Goal: Task Accomplishment & Management: Complete application form

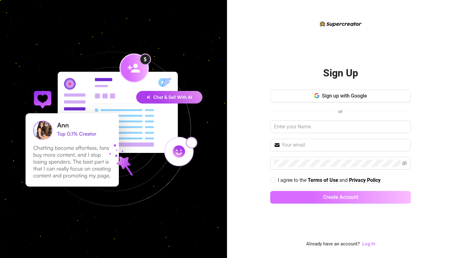
click at [224, 199] on span "Create Account" at bounding box center [340, 197] width 35 height 6
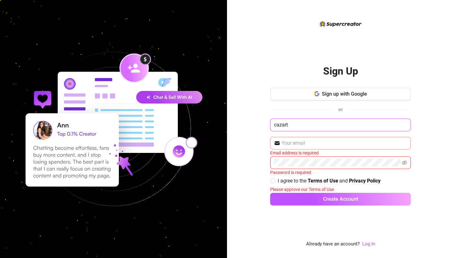
type input "cazart"
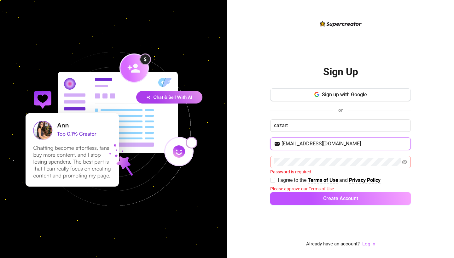
type input "cazart.oy@gmail.com"
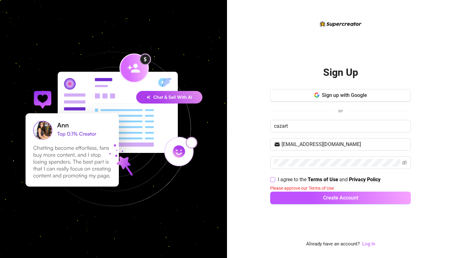
click at [224, 180] on span "I agree to the Terms of Use and Privacy Policy" at bounding box center [329, 180] width 108 height 8
click at [224, 180] on input "I agree to the Terms of Use and Privacy Policy" at bounding box center [272, 179] width 4 height 4
checkbox input "true"
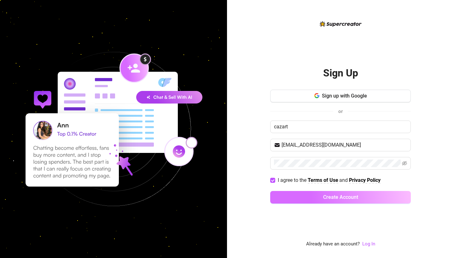
click at [224, 197] on button "Create Account" at bounding box center [340, 197] width 140 height 13
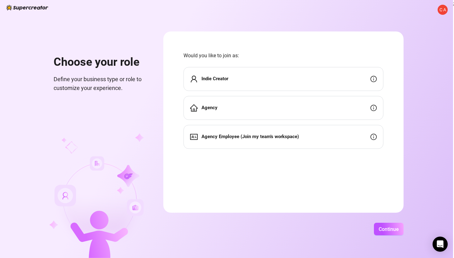
click at [224, 107] on div "Agency" at bounding box center [283, 108] width 200 height 24
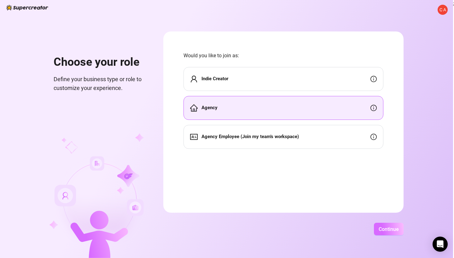
click at [224, 221] on span "Continue" at bounding box center [388, 229] width 20 height 6
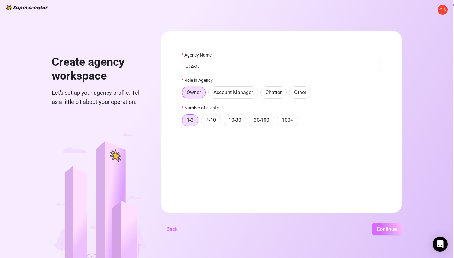
type input "CazArt"
click at [224, 221] on button "Continue" at bounding box center [387, 229] width 30 height 13
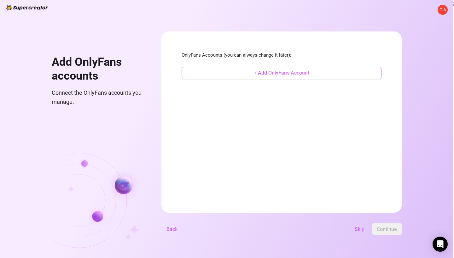
click at [224, 71] on span "+ Add OnlyFans Account" at bounding box center [281, 73] width 55 height 6
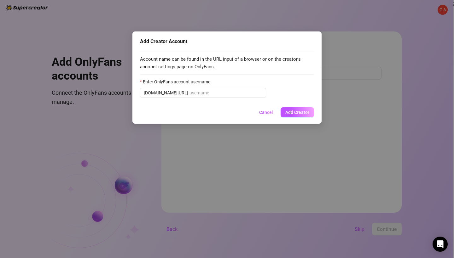
click at [224, 140] on div "Add Creator Account Account name can be found in the URL input of a browser or …" at bounding box center [227, 129] width 454 height 258
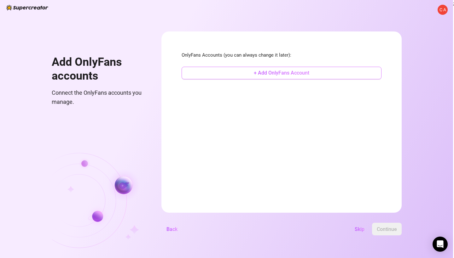
click at [224, 75] on span "+ Add OnlyFans Account" at bounding box center [281, 73] width 55 height 6
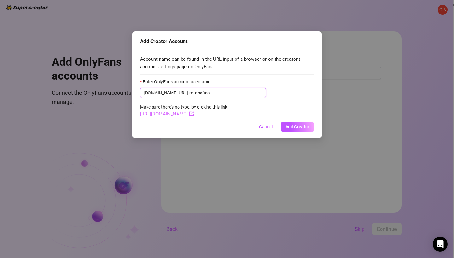
type input "milasofiaa"
click at [194, 113] on link "https://onlyfans.com/milasofiaa" at bounding box center [167, 114] width 54 height 6
click at [224, 125] on span "Add Creator" at bounding box center [297, 126] width 24 height 5
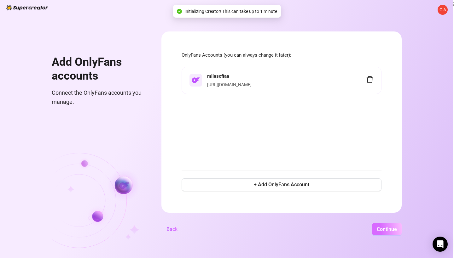
click at [224, 221] on span "Continue" at bounding box center [386, 229] width 20 height 6
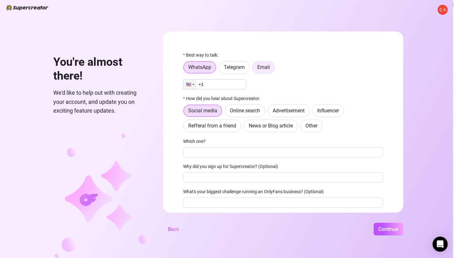
click at [224, 71] on label "Email" at bounding box center [263, 67] width 23 height 13
click at [224, 69] on input "Email" at bounding box center [254, 69] width 0 height 0
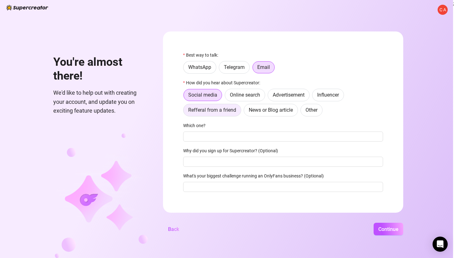
click at [224, 109] on span "Refferal from a friend" at bounding box center [212, 110] width 48 height 6
click at [185, 112] on input "Refferal from a friend" at bounding box center [185, 112] width 0 height 0
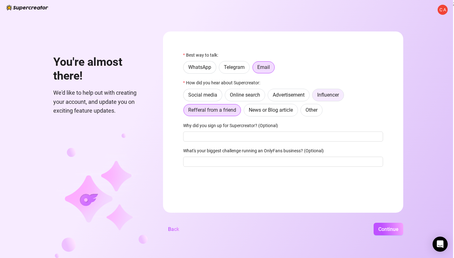
click at [224, 94] on span "Influencer" at bounding box center [328, 95] width 22 height 6
click at [224, 97] on input "Influencer" at bounding box center [314, 97] width 0 height 0
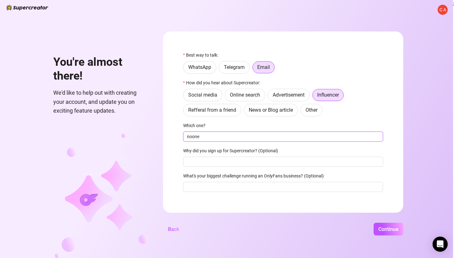
type input "noone"
click at [224, 167] on div "Best way to talk: WhatsApp Telegram Email How did you hear about Supercreator: …" at bounding box center [283, 125] width 200 height 146
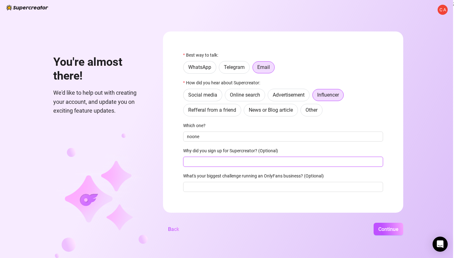
click at [224, 162] on input "Why did you sign up for Supercreator? (Optional)" at bounding box center [283, 162] width 200 height 10
type input "to download of"
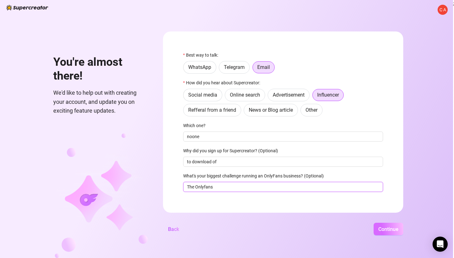
type input "The Onlyfans"
click at [224, 221] on span "Continue" at bounding box center [388, 229] width 20 height 6
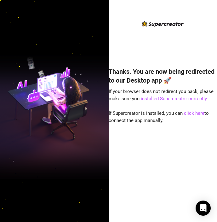
click at [146, 92] on span "If your browser does not redirect you back, please make sure you installed Supe…" at bounding box center [161, 95] width 105 height 13
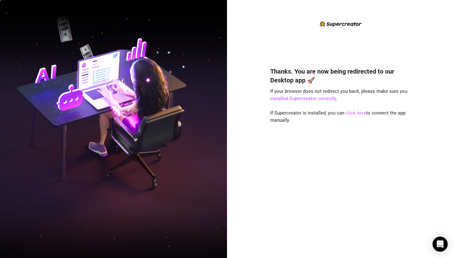
click at [217, 112] on link "click here" at bounding box center [355, 113] width 20 height 6
